Goal: Task Accomplishment & Management: Use online tool/utility

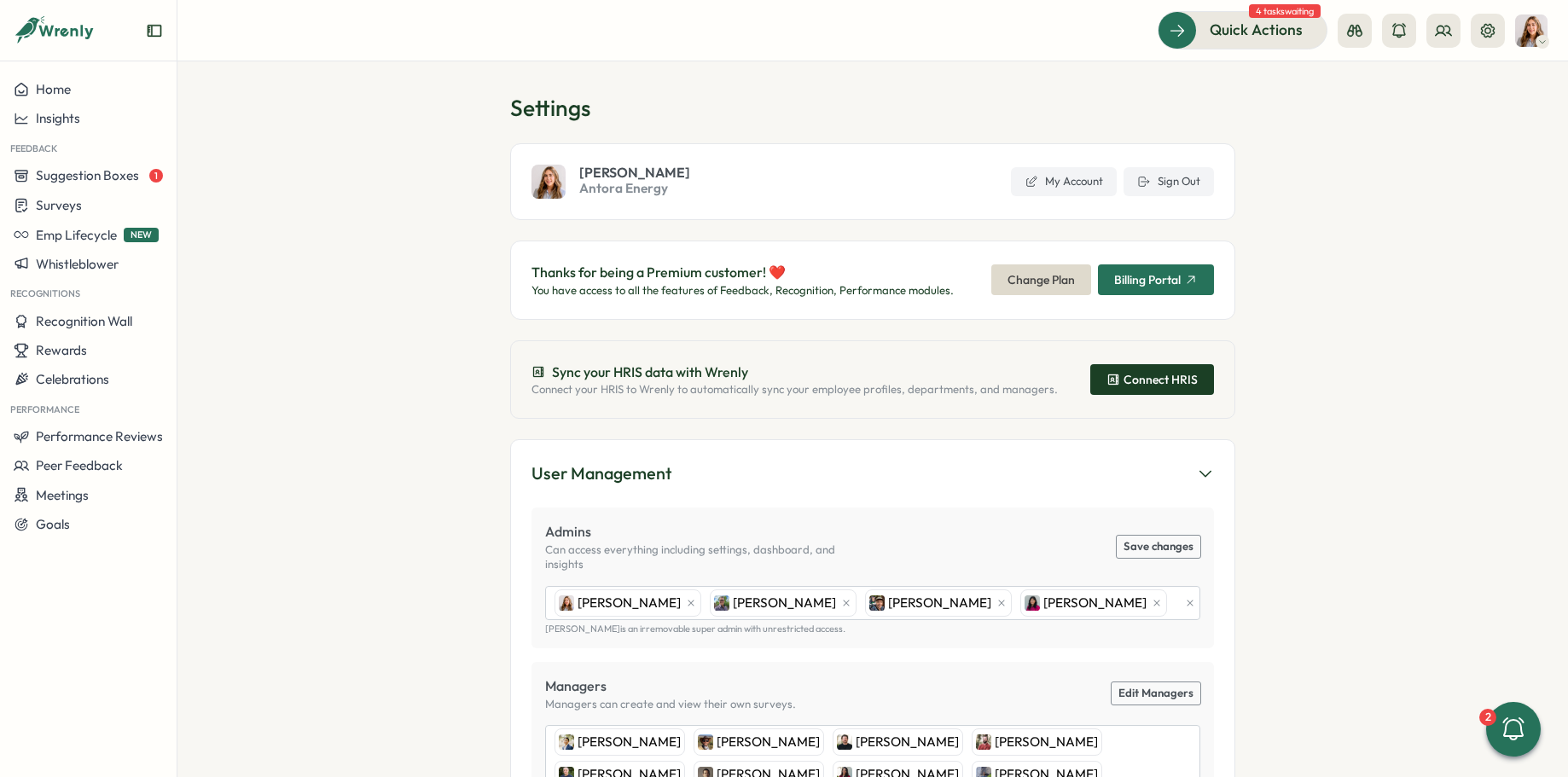
click at [1155, 380] on div "Connect HRIS" at bounding box center [1153, 380] width 91 height 14
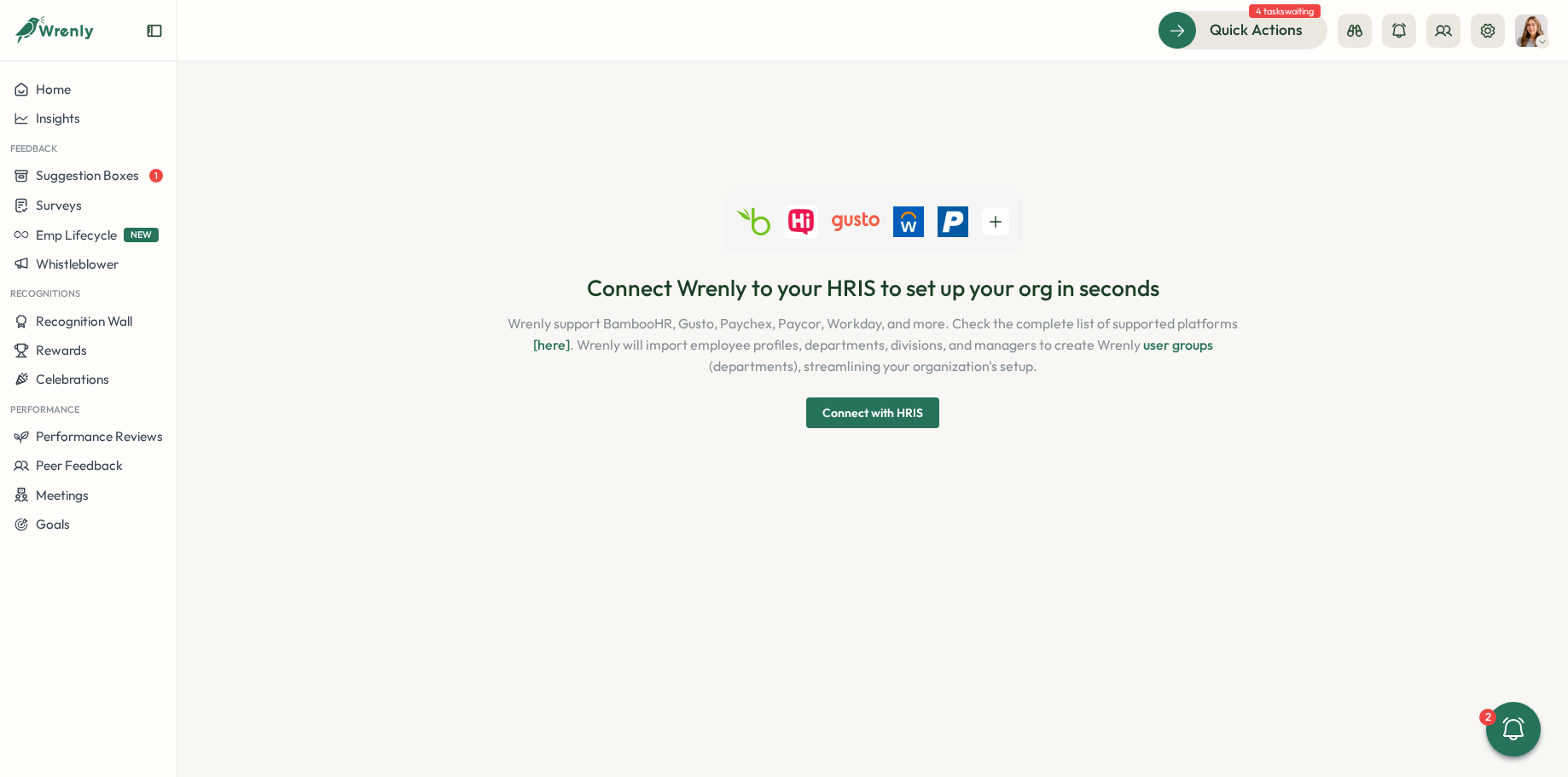
click at [903, 419] on span "Connect with HRIS" at bounding box center [873, 412] width 101 height 12
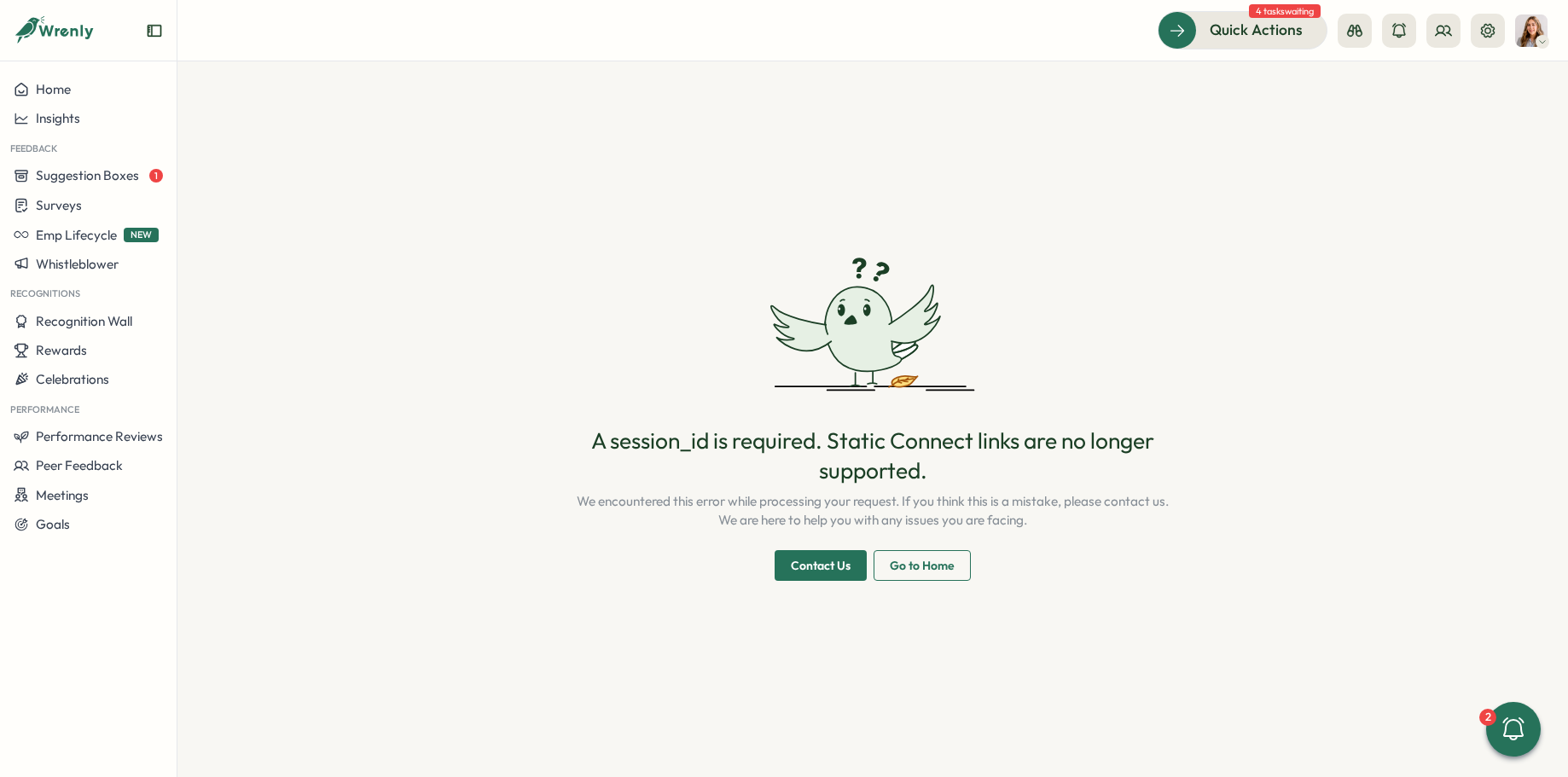
click at [852, 570] on button "Contact Us" at bounding box center [821, 565] width 92 height 31
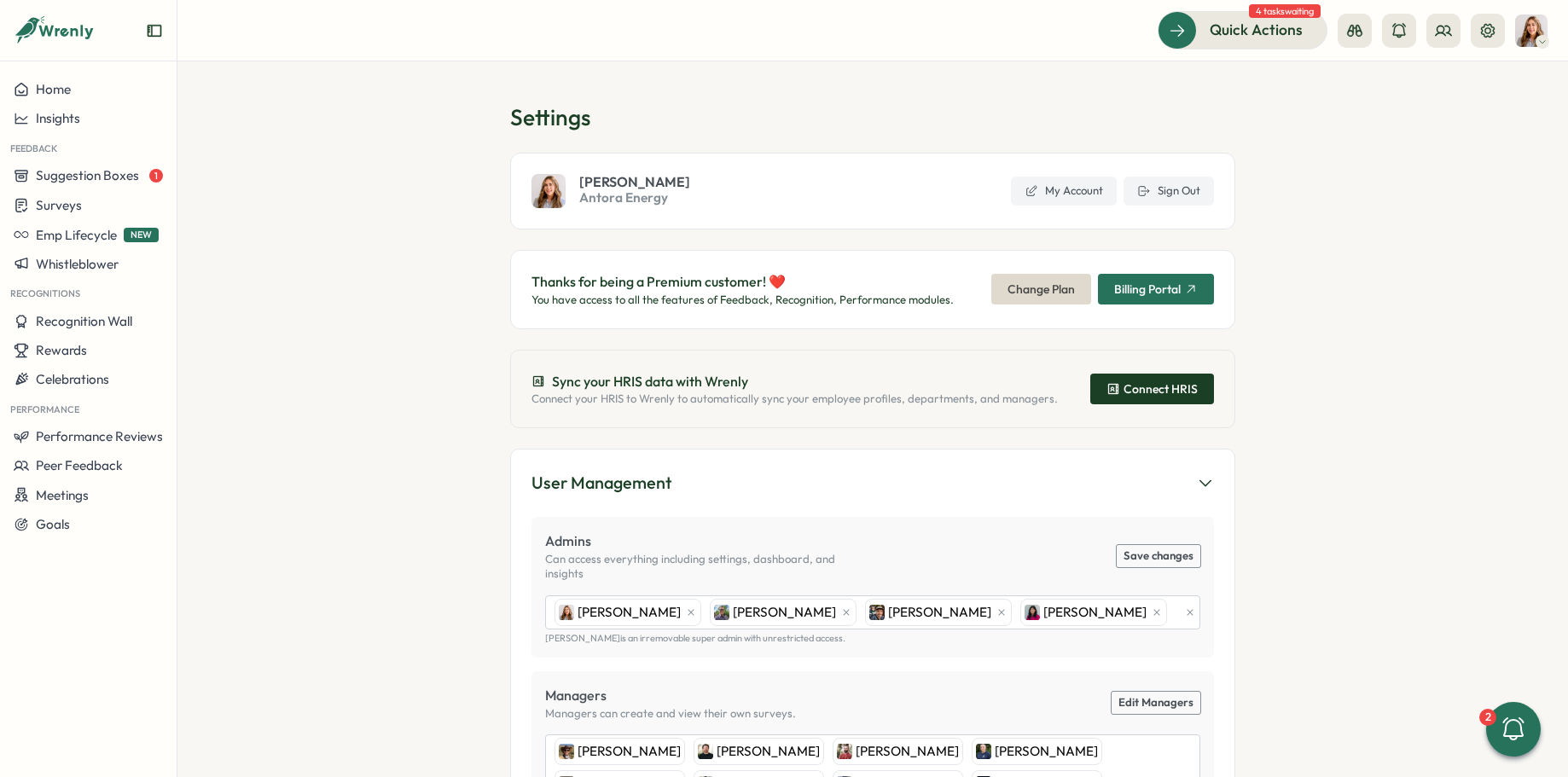
click at [1143, 386] on div "Connect HRIS" at bounding box center [1153, 389] width 91 height 14
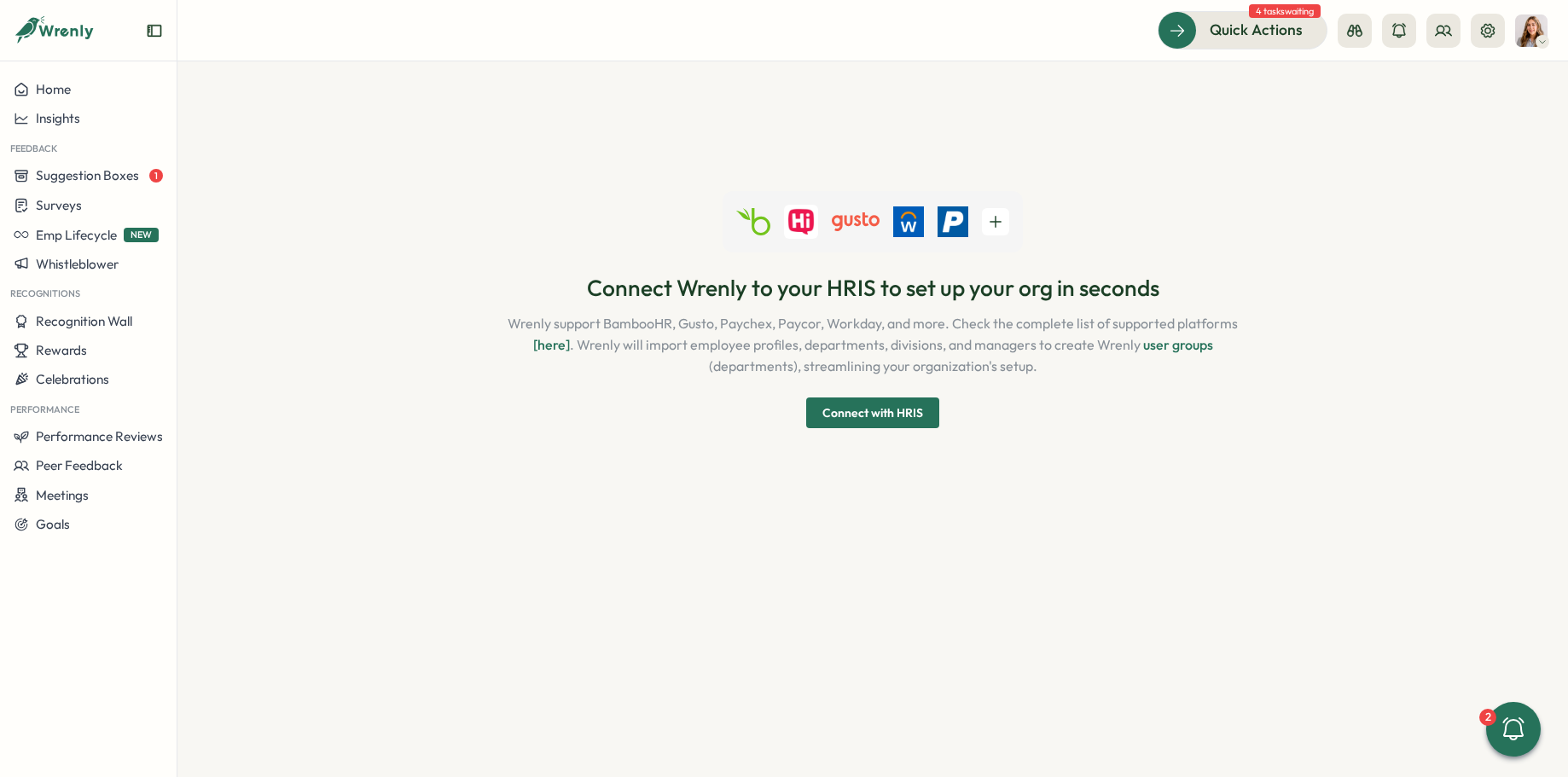
click at [851, 408] on span "Connect with HRIS" at bounding box center [873, 412] width 101 height 12
